Goal: Communication & Community: Share content

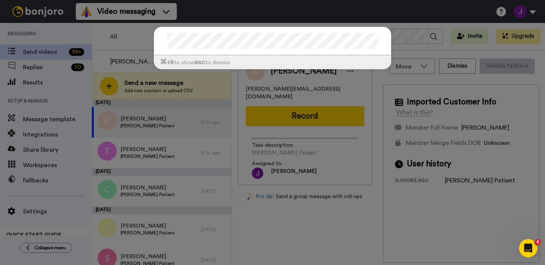
click at [200, 88] on div "⌘ +k to show esc to dismiss" at bounding box center [272, 132] width 545 height 265
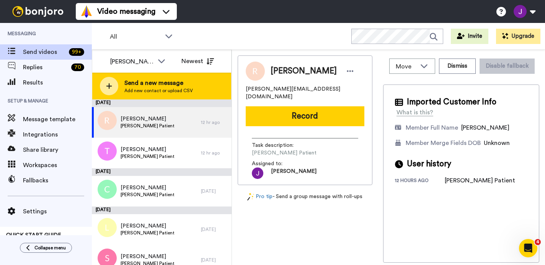
click at [116, 85] on div at bounding box center [109, 86] width 18 height 18
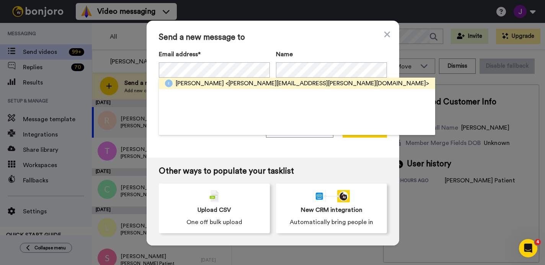
click at [233, 84] on span "<[PERSON_NAME][EMAIL_ADDRESS][PERSON_NAME][DOMAIN_NAME]>" at bounding box center [328, 83] width 204 height 9
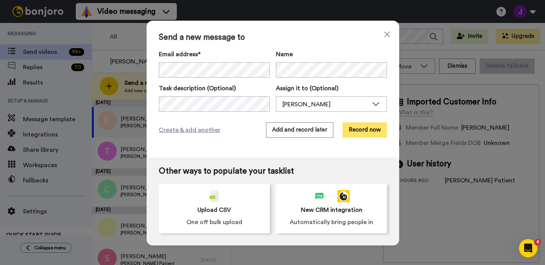
click at [356, 128] on button "Record now" at bounding box center [365, 130] width 44 height 15
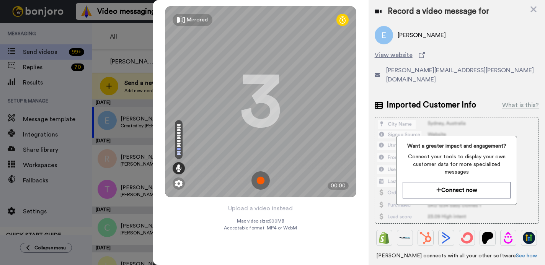
click at [259, 178] on img at bounding box center [261, 181] width 18 height 18
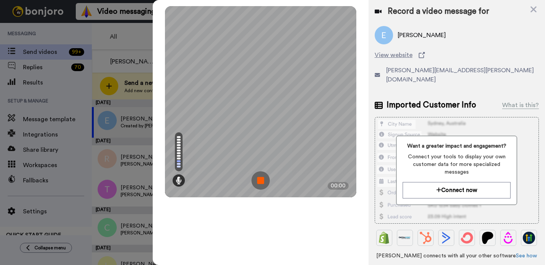
click at [259, 178] on img at bounding box center [261, 181] width 18 height 18
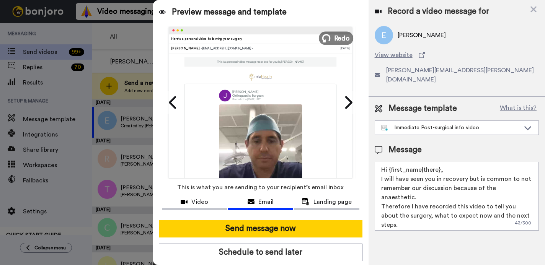
click at [330, 38] on icon at bounding box center [326, 38] width 8 height 8
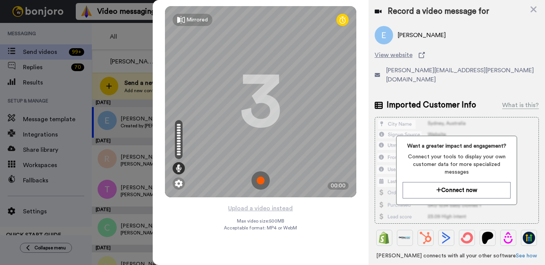
click at [262, 180] on img at bounding box center [261, 181] width 18 height 18
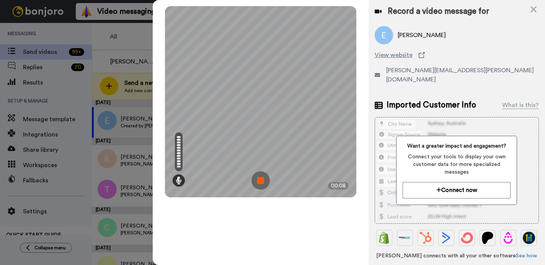
click at [262, 180] on img at bounding box center [261, 181] width 18 height 18
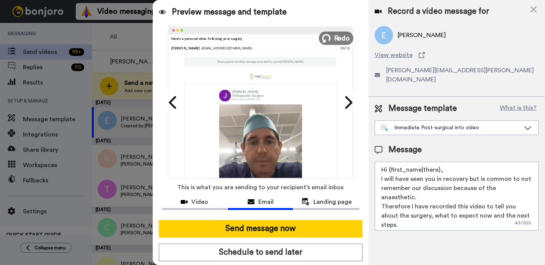
click at [333, 40] on button "Redo" at bounding box center [336, 37] width 34 height 13
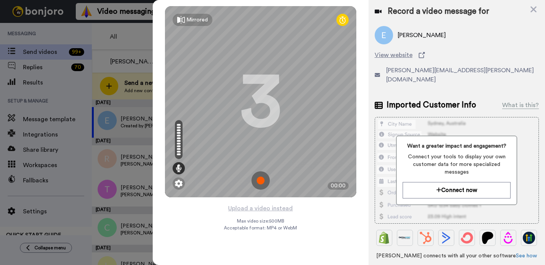
click at [259, 182] on img at bounding box center [261, 181] width 18 height 18
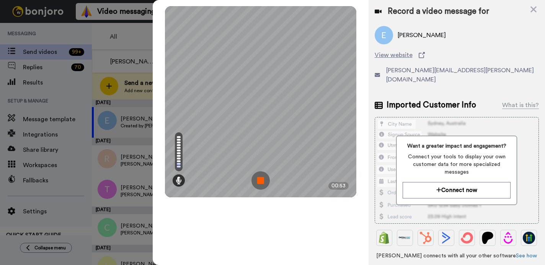
click at [259, 182] on img at bounding box center [261, 181] width 18 height 18
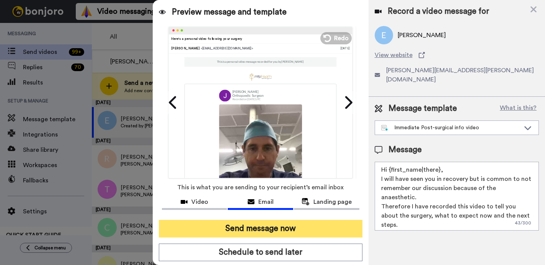
click at [257, 226] on button "Send message now" at bounding box center [261, 229] width 204 height 18
